Goal: Task Accomplishment & Management: Manage account settings

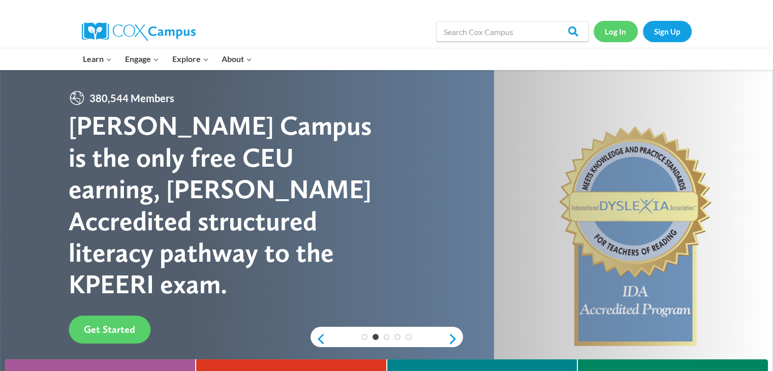
click at [613, 31] on link "Log In" at bounding box center [616, 31] width 44 height 21
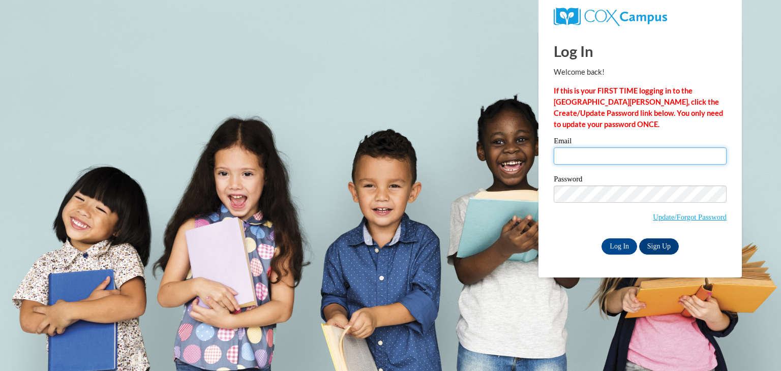
click at [584, 151] on input "Email" at bounding box center [640, 155] width 173 height 17
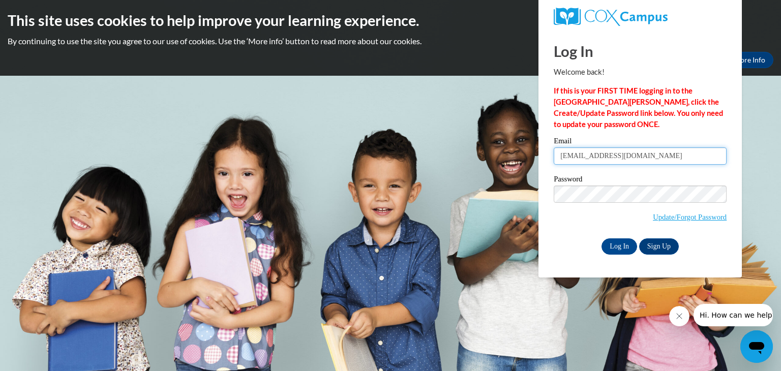
type input "[EMAIL_ADDRESS][DOMAIN_NAME]"
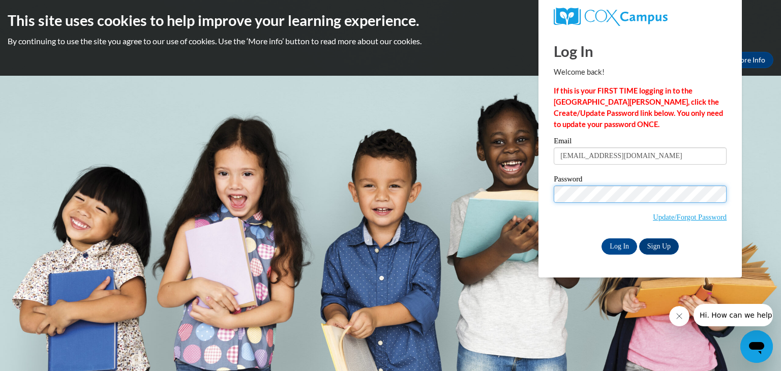
click at [601, 238] on input "Log In" at bounding box center [619, 246] width 36 height 16
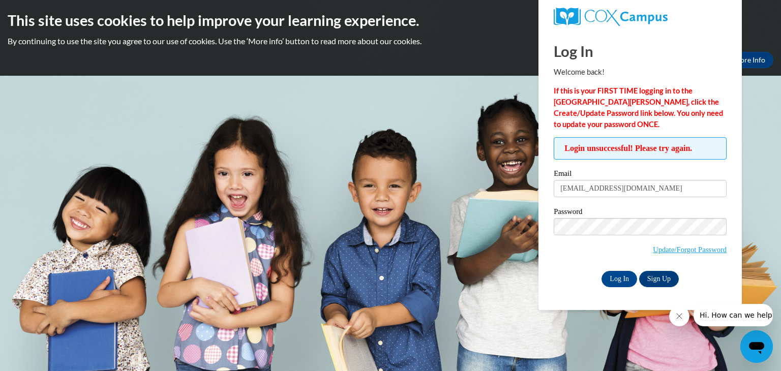
click at [479, 247] on body "This site uses cookies to help improve your learning experience. By continuing …" at bounding box center [390, 185] width 781 height 371
click at [675, 317] on icon "Close message from company" at bounding box center [679, 316] width 8 height 8
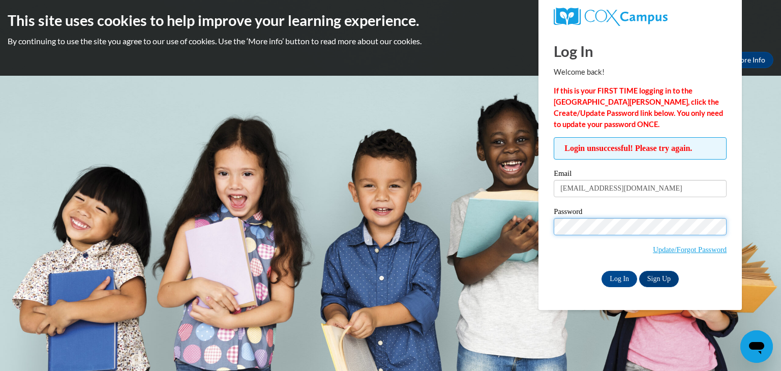
click at [601, 271] on input "Log In" at bounding box center [619, 279] width 36 height 16
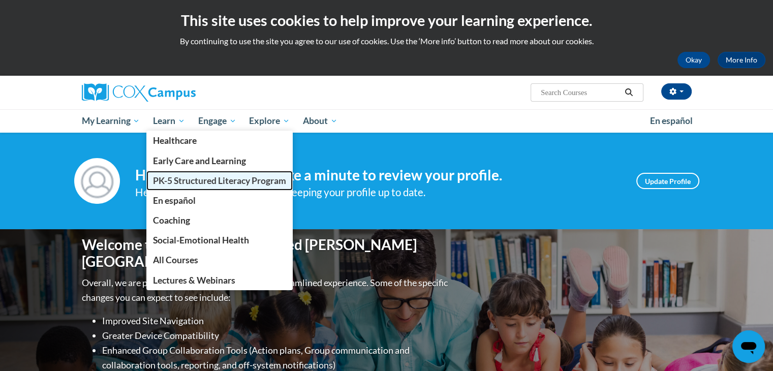
click at [191, 181] on span "PK-5 Structured Literacy Program" at bounding box center [219, 180] width 133 height 11
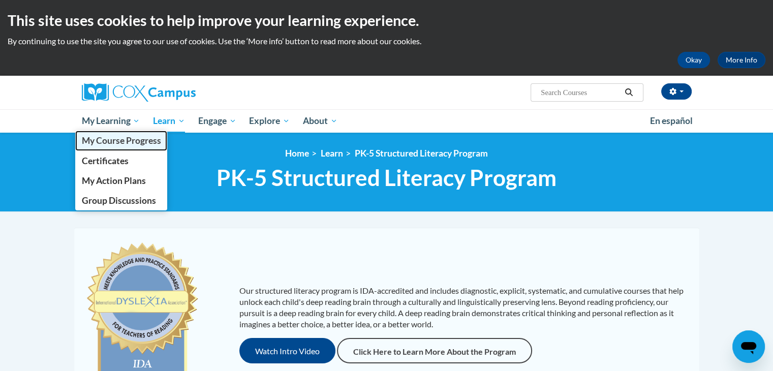
click at [121, 142] on span "My Course Progress" at bounding box center [120, 140] width 79 height 11
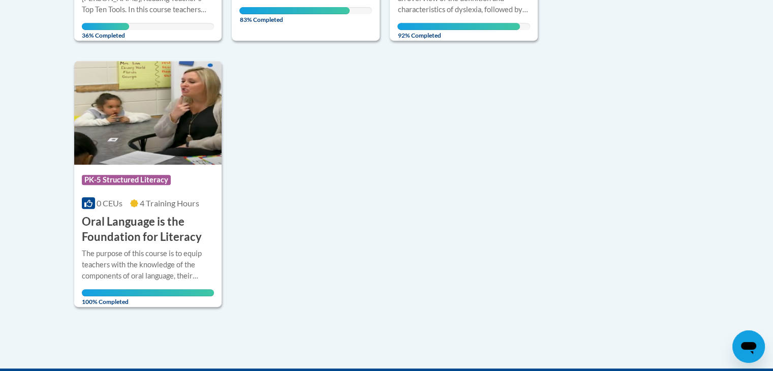
scroll to position [466, 0]
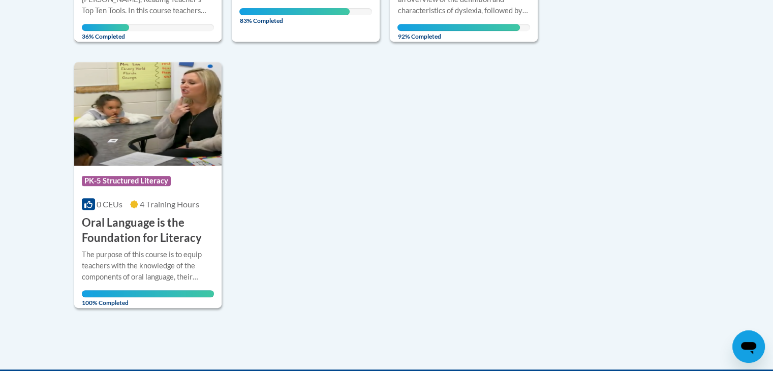
click at [175, 26] on div "36% Completed" at bounding box center [148, 27] width 133 height 7
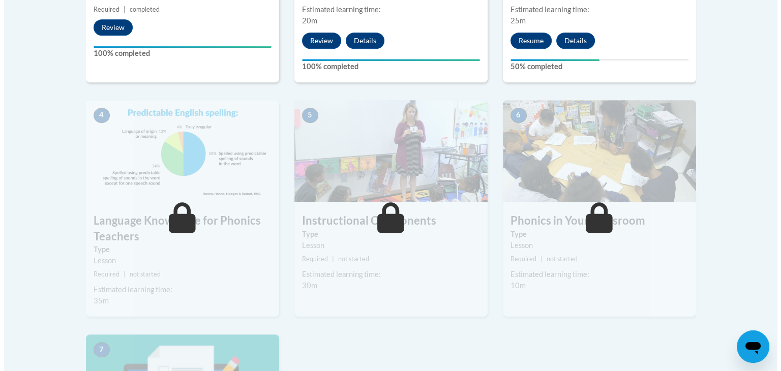
scroll to position [506, 0]
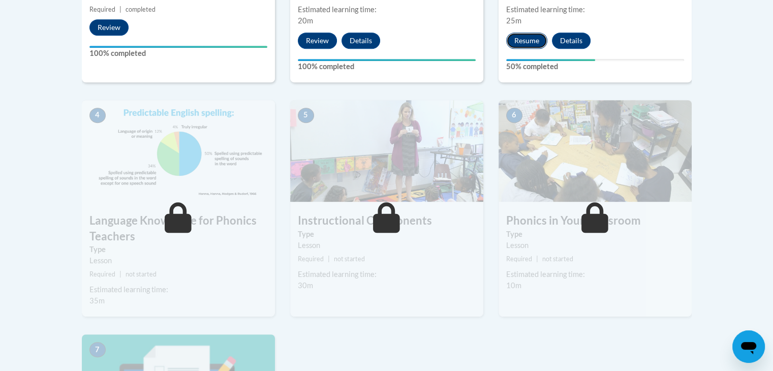
click at [531, 37] on button "Resume" at bounding box center [526, 41] width 41 height 16
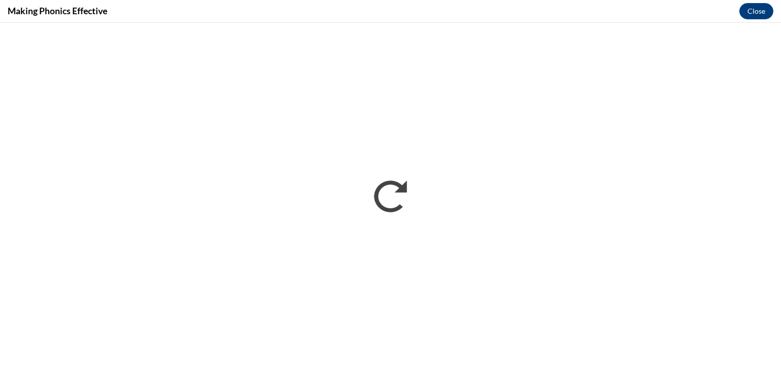
scroll to position [0, 0]
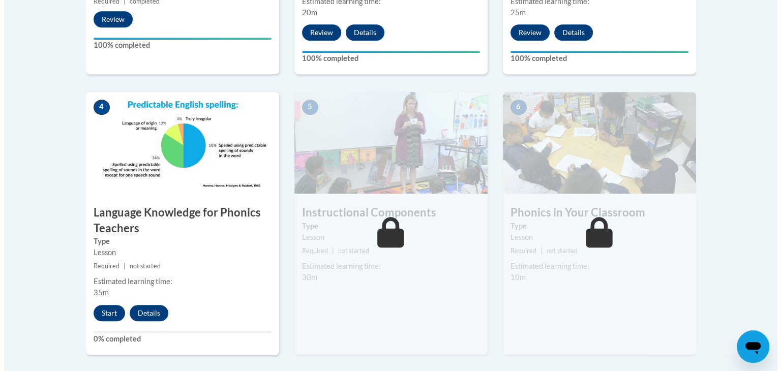
scroll to position [517, 0]
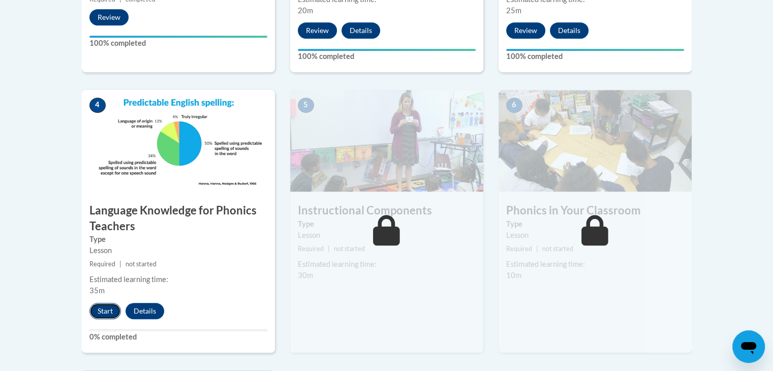
click at [96, 314] on button "Start" at bounding box center [105, 311] width 32 height 16
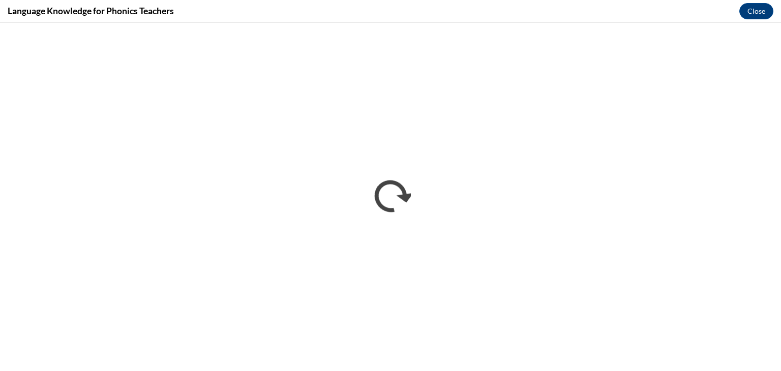
scroll to position [0, 0]
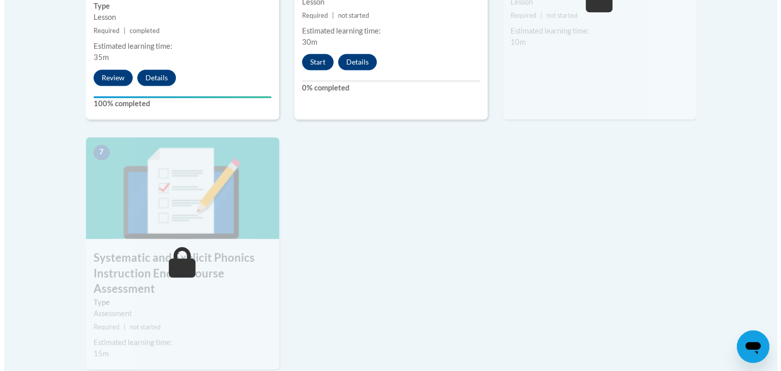
scroll to position [748, 0]
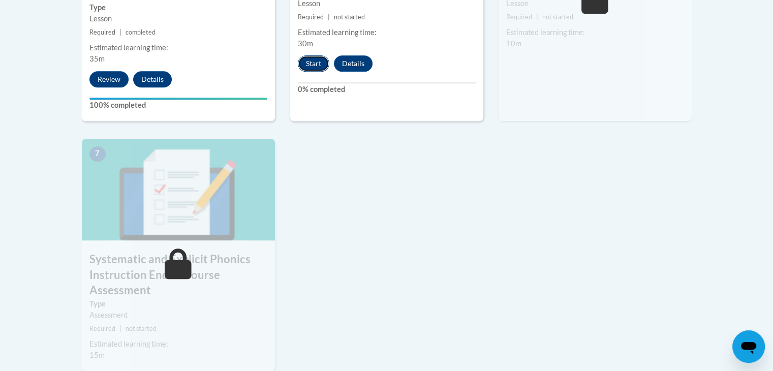
click at [307, 62] on button "Start" at bounding box center [314, 63] width 32 height 16
